Goal: Find specific page/section: Find specific page/section

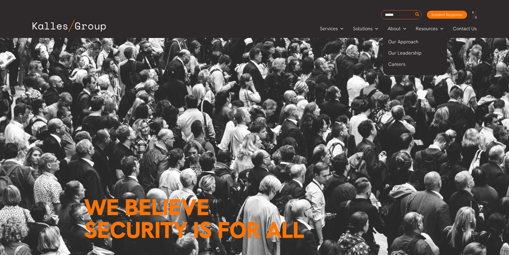
click at [395, 64] on span "Careers" at bounding box center [396, 64] width 17 height 6
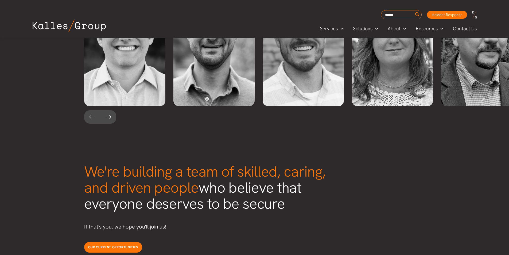
scroll to position [1143, 0]
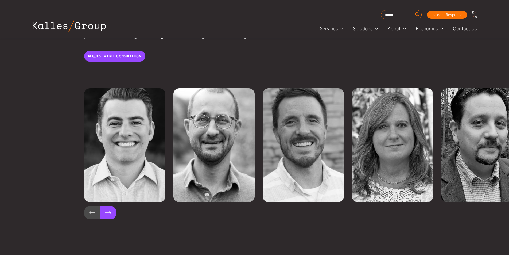
click at [110, 206] on button at bounding box center [108, 212] width 16 height 13
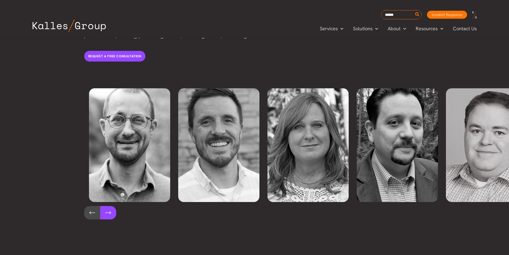
scroll to position [0, 89]
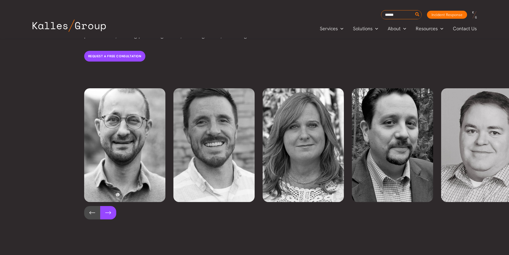
click at [103, 206] on button at bounding box center [108, 212] width 16 height 13
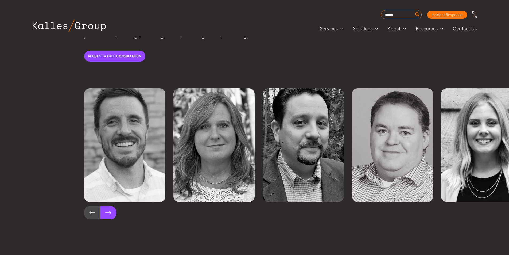
click at [103, 206] on button at bounding box center [108, 212] width 16 height 13
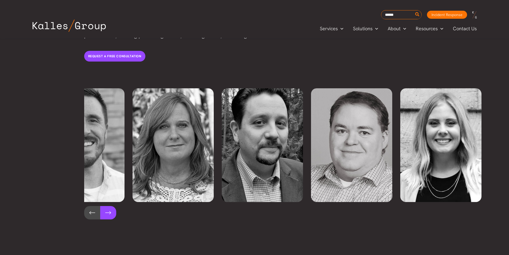
click at [107, 206] on button at bounding box center [108, 212] width 16 height 13
click at [85, 206] on button at bounding box center [92, 212] width 16 height 13
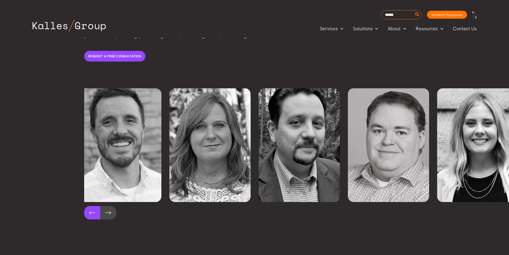
scroll to position [0, 179]
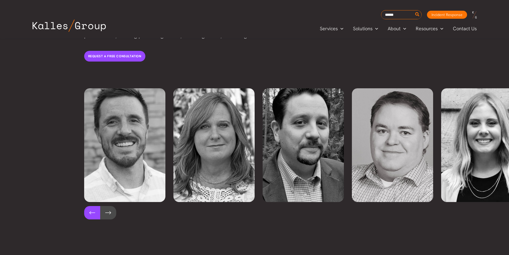
click at [87, 206] on button at bounding box center [92, 212] width 16 height 13
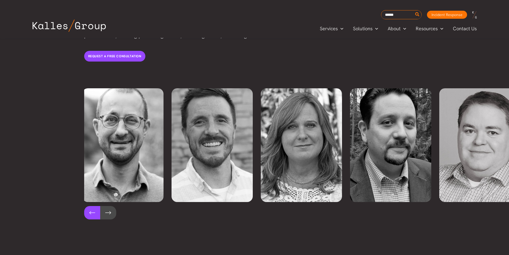
scroll to position [0, 89]
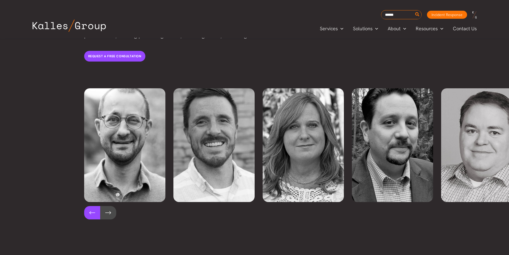
click at [94, 206] on button at bounding box center [92, 212] width 16 height 13
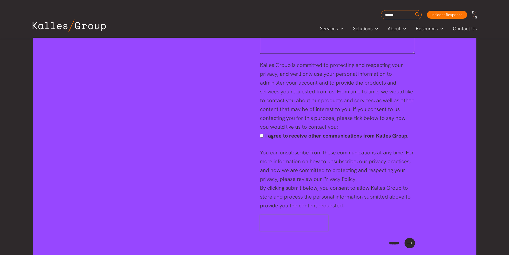
scroll to position [2087, 0]
